Goal: Navigation & Orientation: Find specific page/section

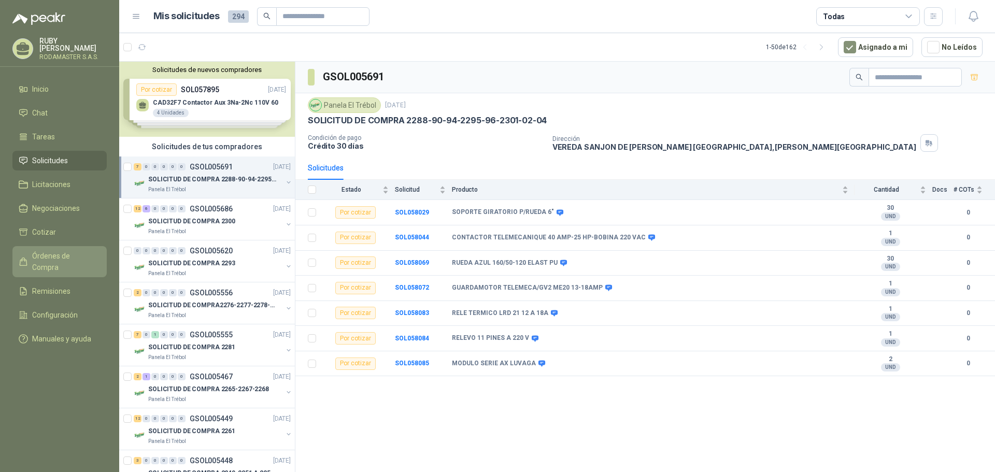
click at [60, 246] on link "Órdenes de Compra" at bounding box center [59, 261] width 94 height 31
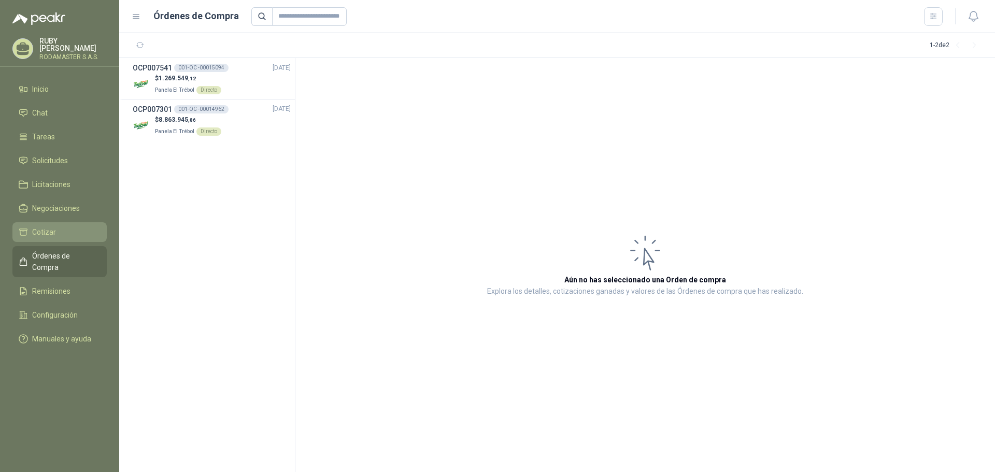
click at [53, 227] on span "Cotizar" at bounding box center [44, 232] width 24 height 11
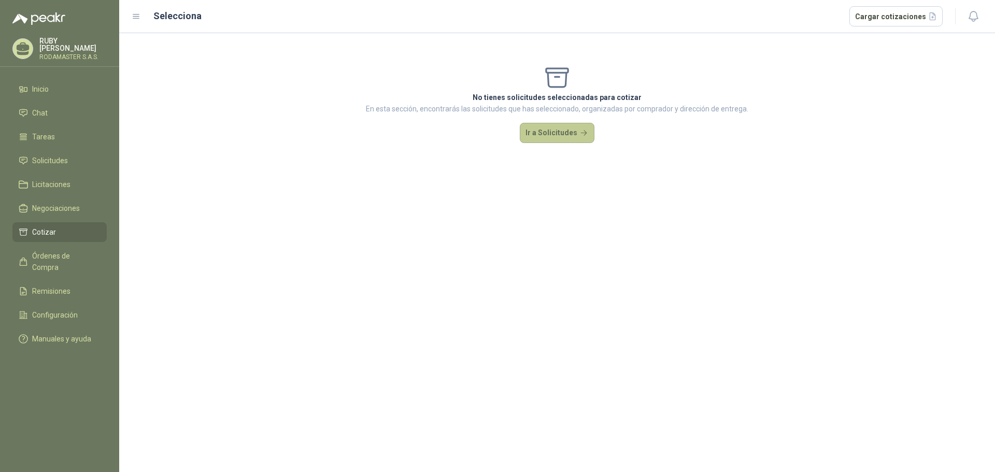
click at [537, 135] on button "Ir a Solicitudes" at bounding box center [557, 133] width 75 height 21
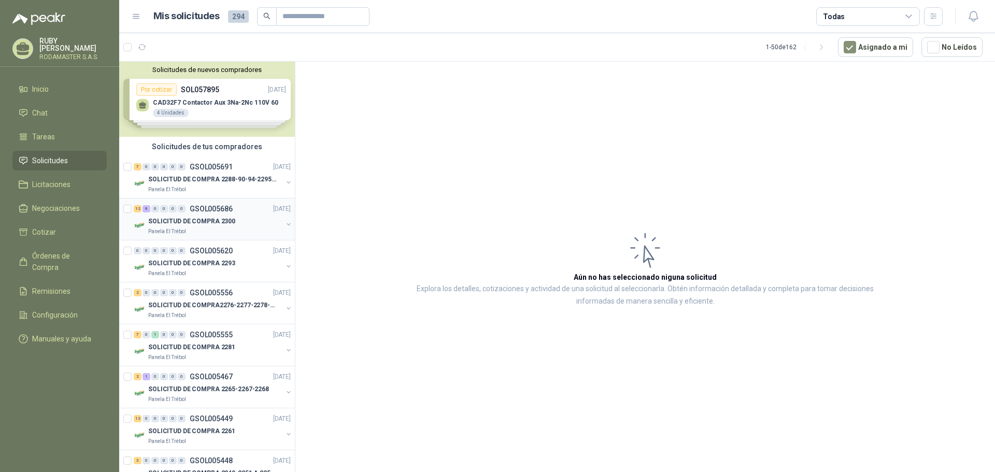
click at [175, 215] on div "12 6 0 0 0 0 GSOL005686 [DATE]" at bounding box center [213, 209] width 159 height 12
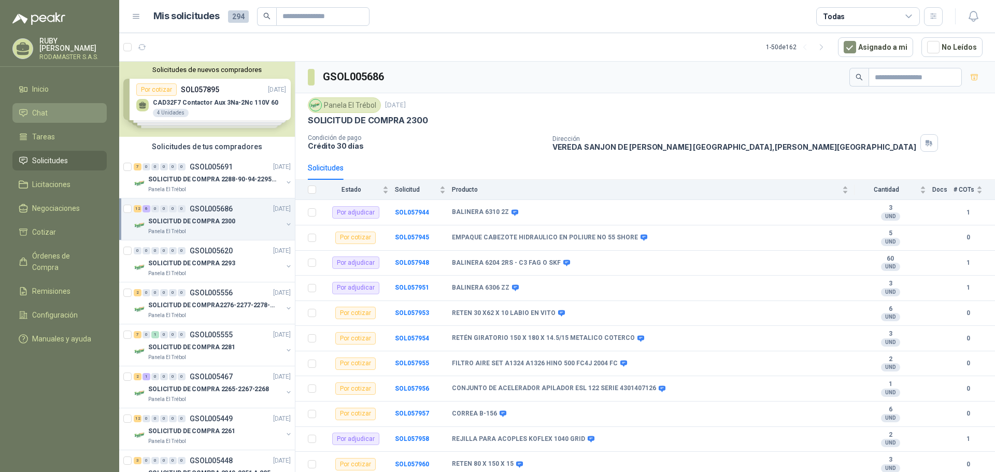
click at [53, 107] on li "Chat" at bounding box center [60, 112] width 82 height 11
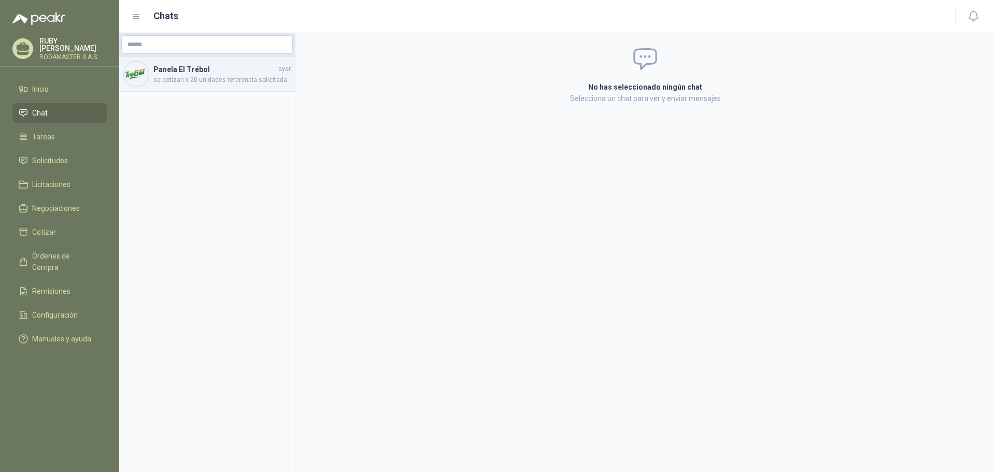
click at [206, 72] on h4 "Panela El Trébol" at bounding box center [214, 69] width 123 height 11
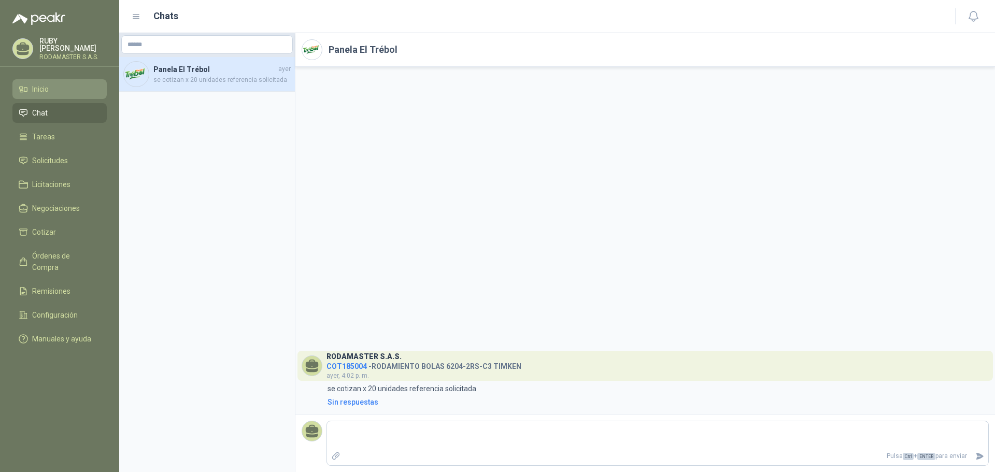
click at [44, 94] on link "Inicio" at bounding box center [59, 89] width 94 height 20
